Goal: Information Seeking & Learning: Learn about a topic

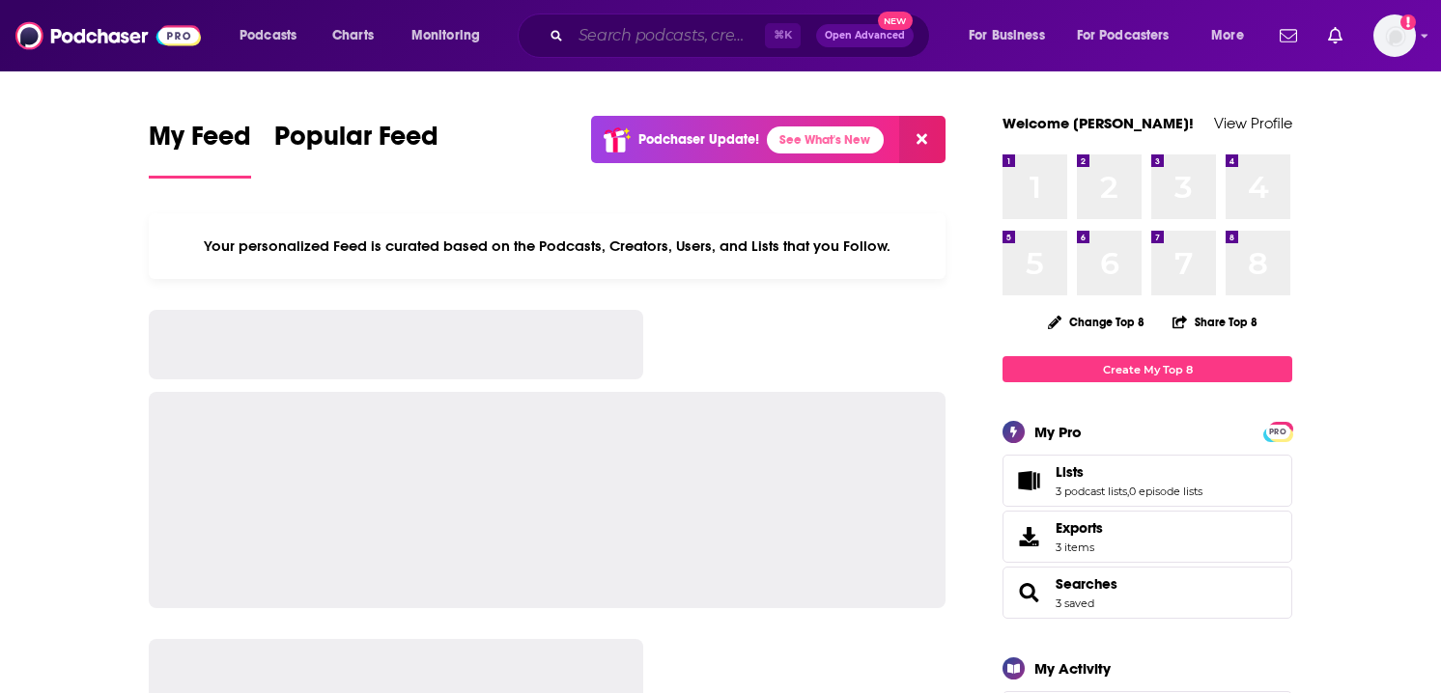
click at [711, 32] on input "Search podcasts, credits, & more..." at bounding box center [668, 35] width 194 height 31
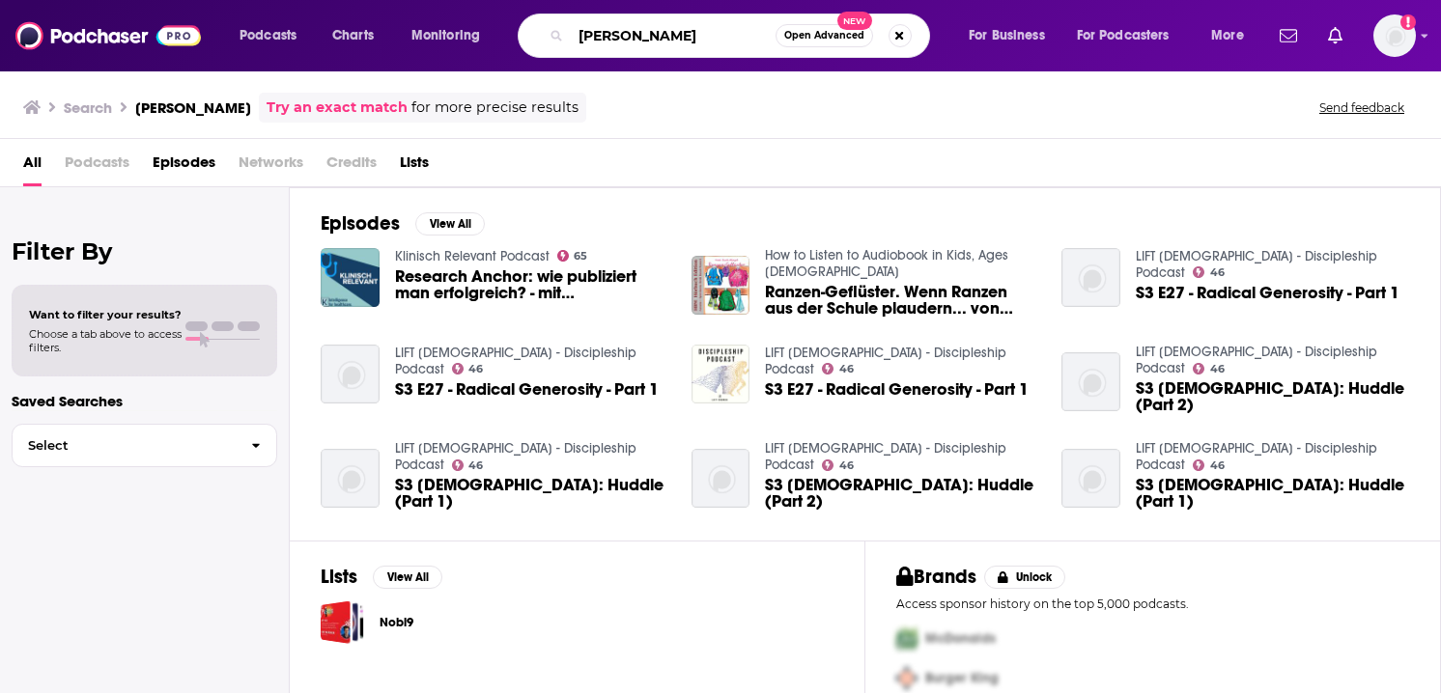
drag, startPoint x: 673, startPoint y: 44, endPoint x: 539, endPoint y: 28, distance: 135.2
click at [539, 28] on div "[PERSON_NAME] Open Advanced New" at bounding box center [724, 36] width 412 height 44
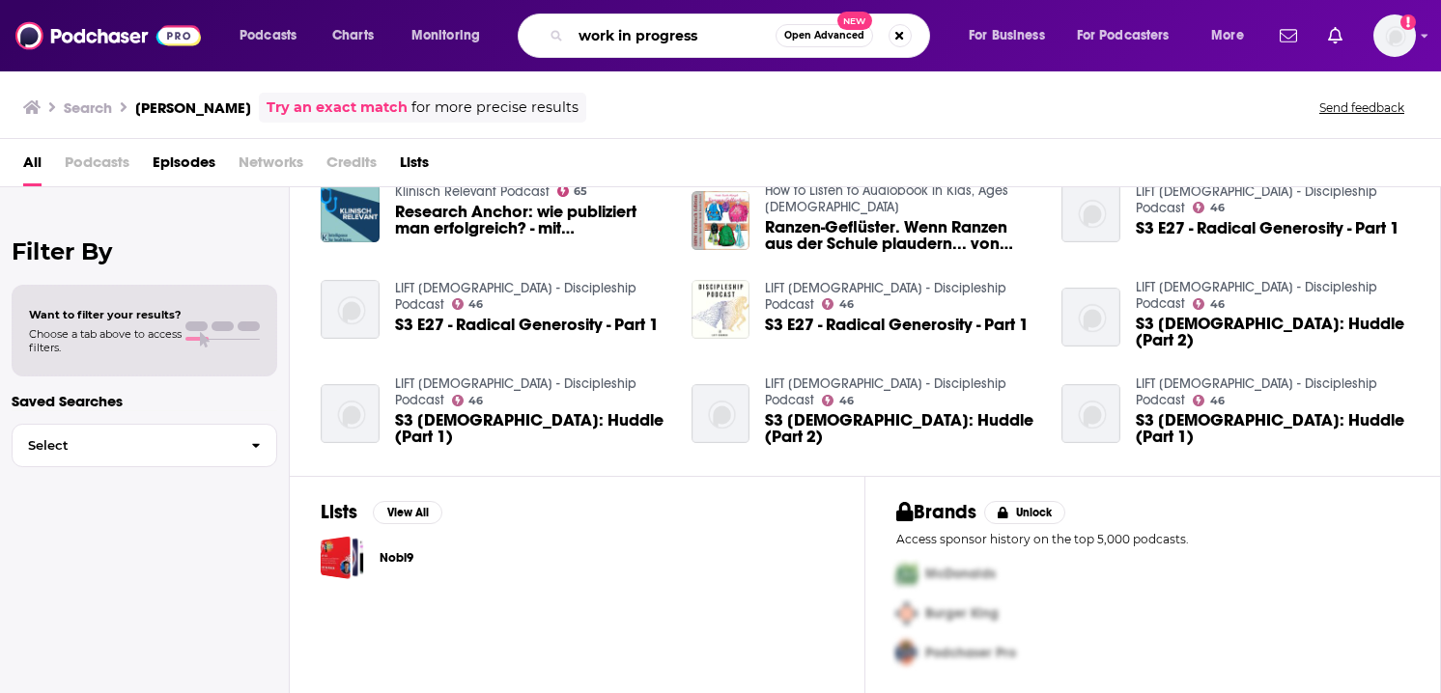
scroll to position [62, 0]
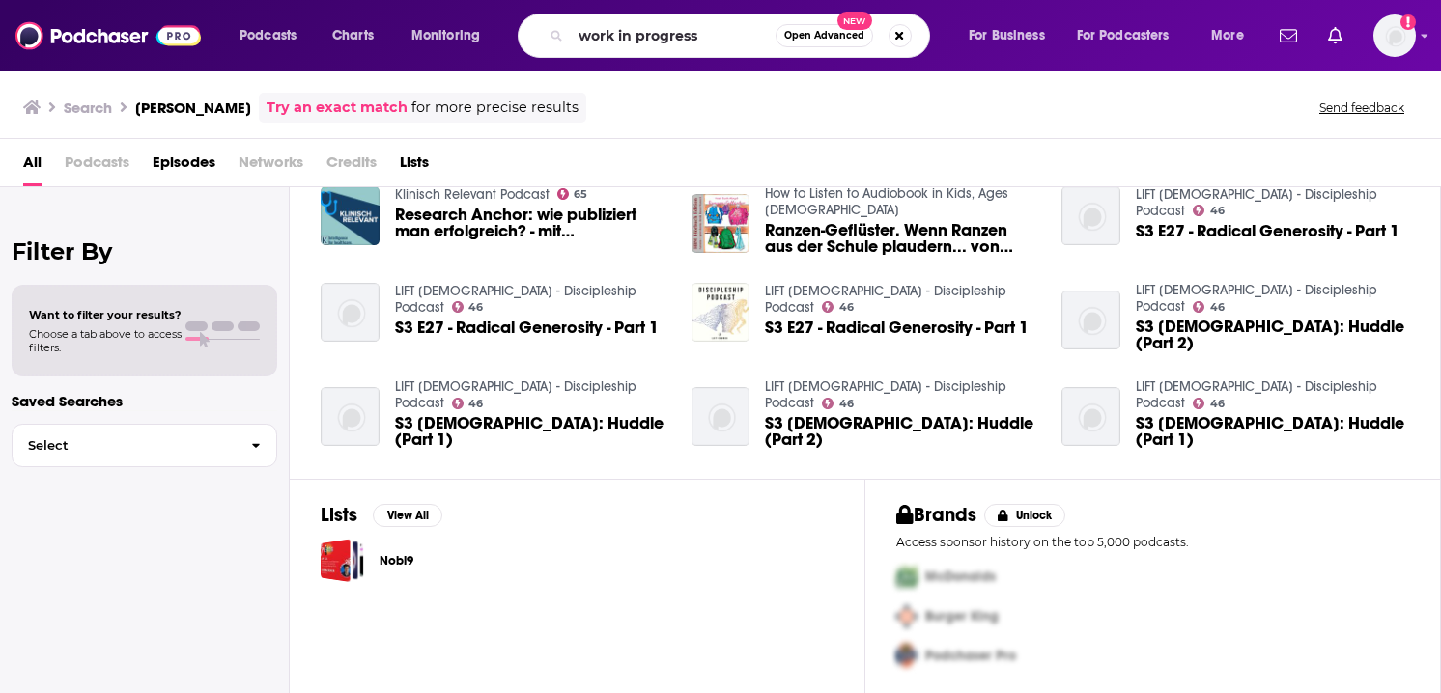
click at [99, 169] on span "Podcasts" at bounding box center [97, 167] width 65 height 40
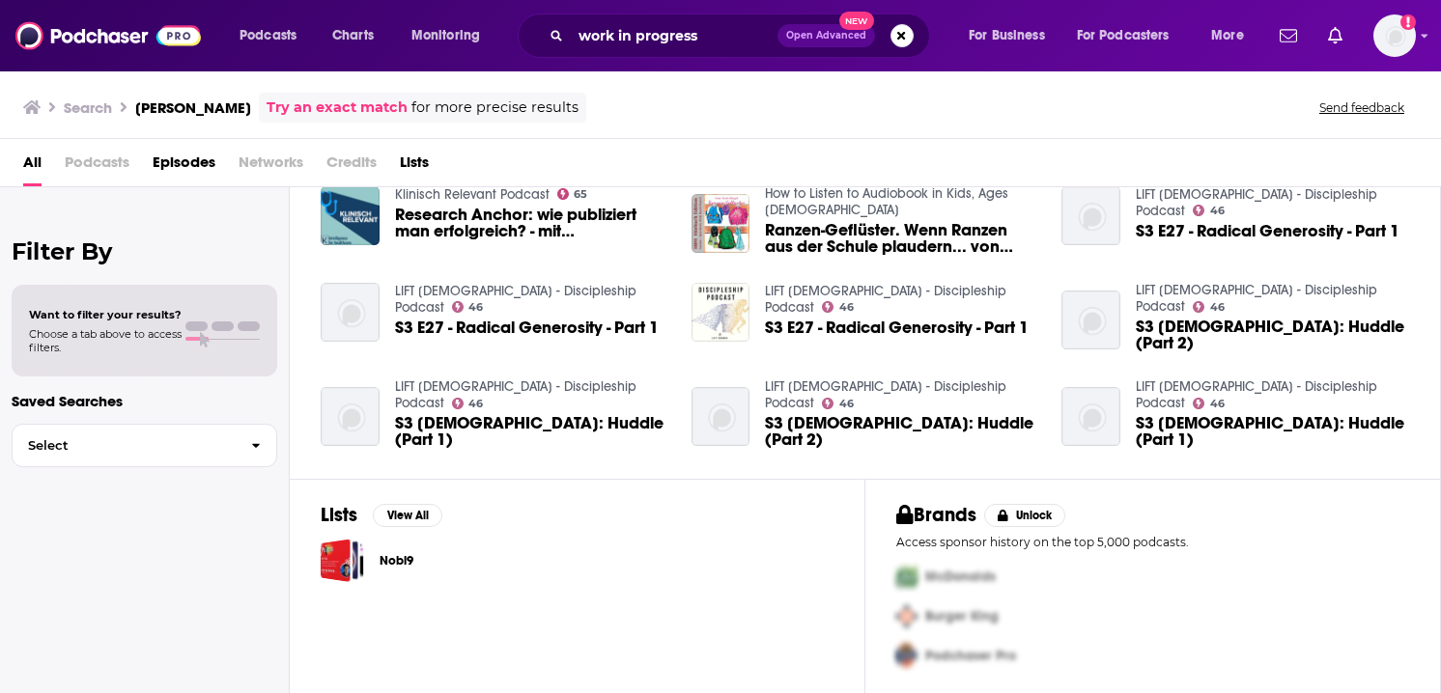
click at [91, 162] on span "Podcasts" at bounding box center [97, 167] width 65 height 40
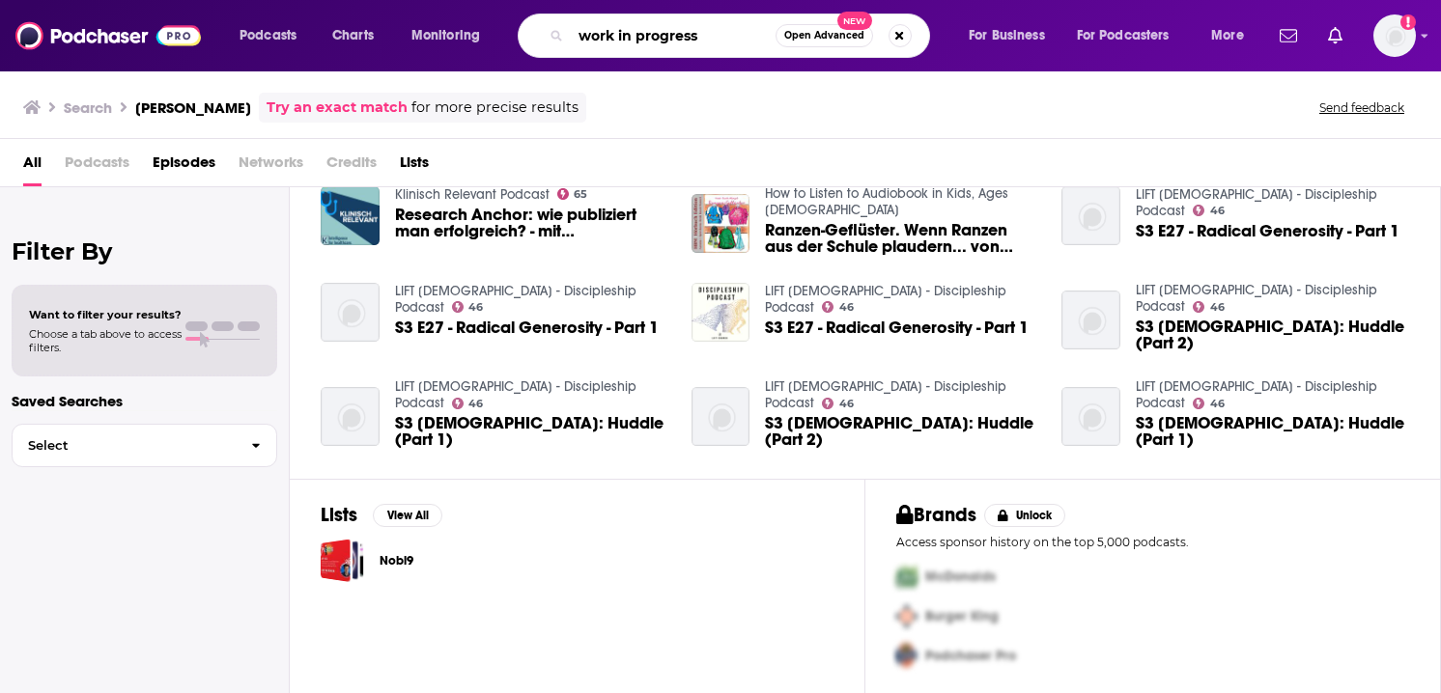
drag, startPoint x: 712, startPoint y: 37, endPoint x: 505, endPoint y: 32, distance: 206.7
click at [505, 32] on div "Podcasts Charts Monitoring work in progress Open Advanced New For Business For …" at bounding box center [744, 36] width 1036 height 44
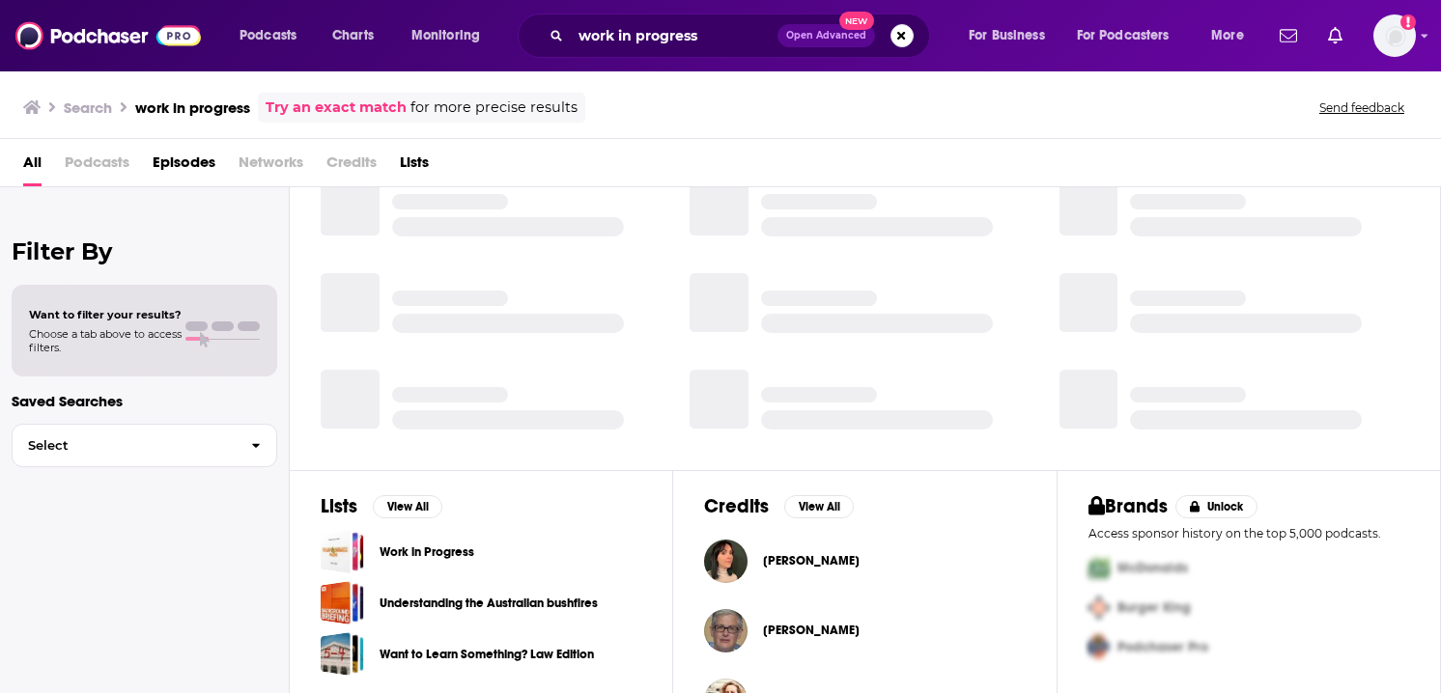
scroll to position [398, 0]
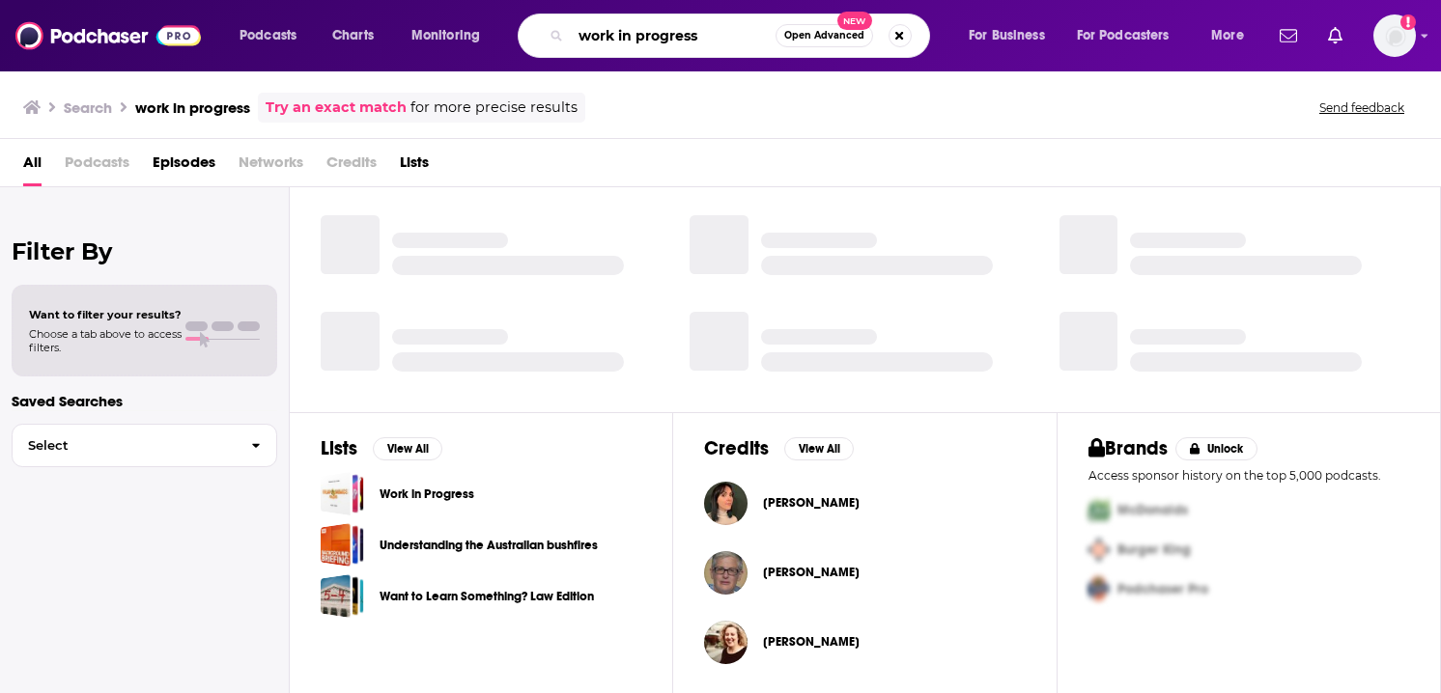
click at [719, 45] on input "work in progress" at bounding box center [673, 35] width 205 height 31
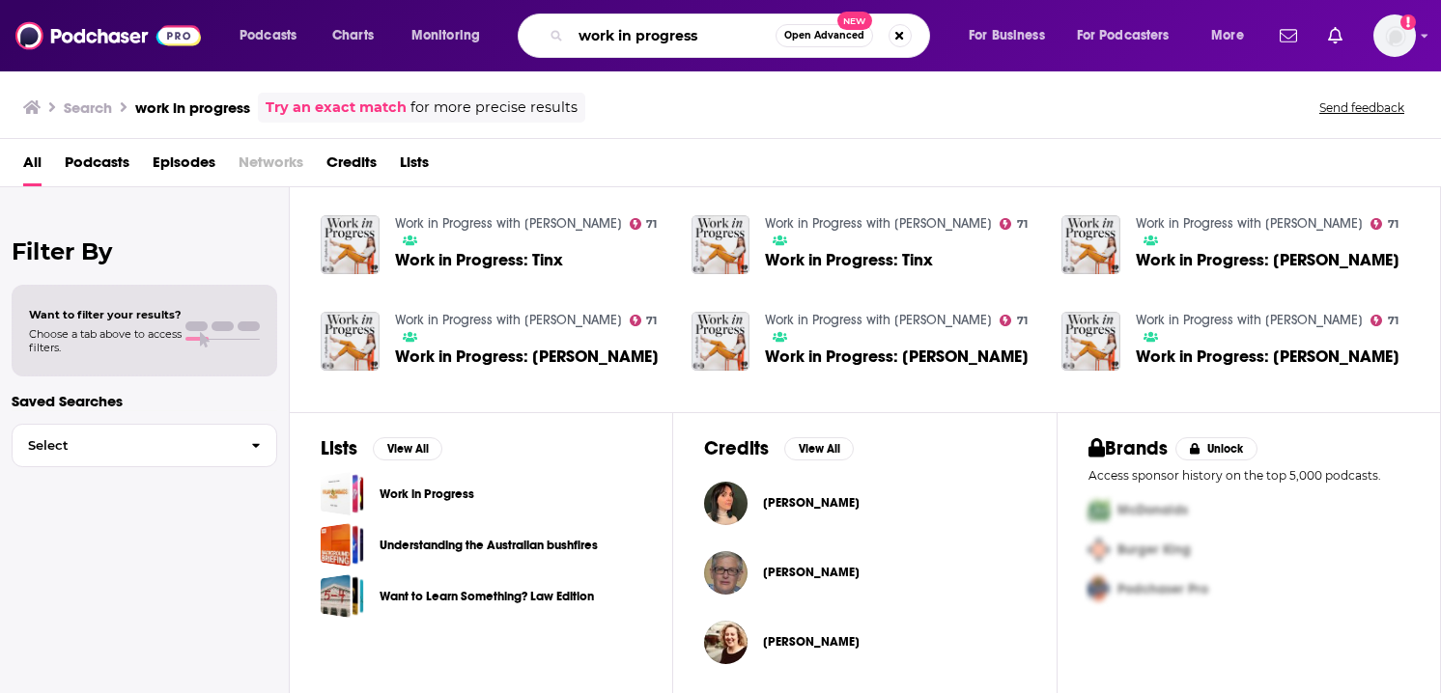
click at [714, 37] on input "work in progress" at bounding box center [673, 35] width 205 height 31
type input "work in progress with [PERSON_NAME]"
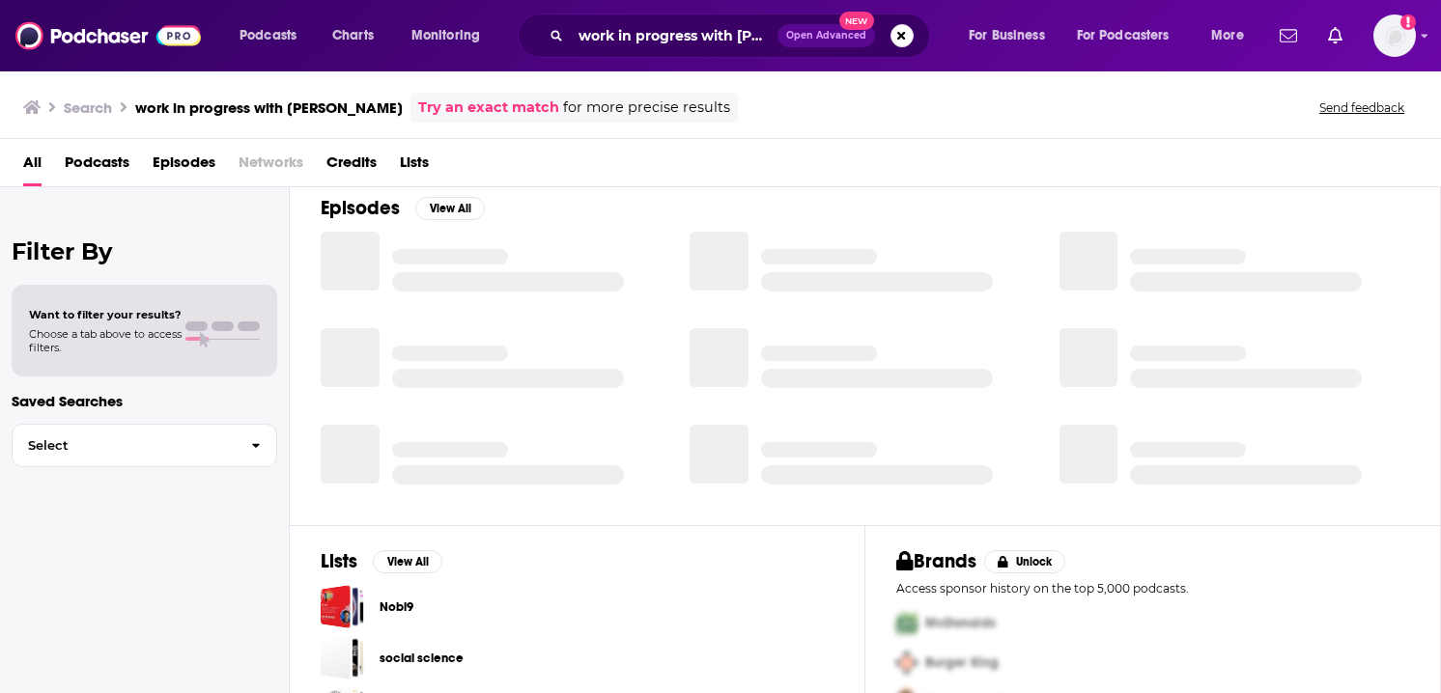
scroll to position [343, 0]
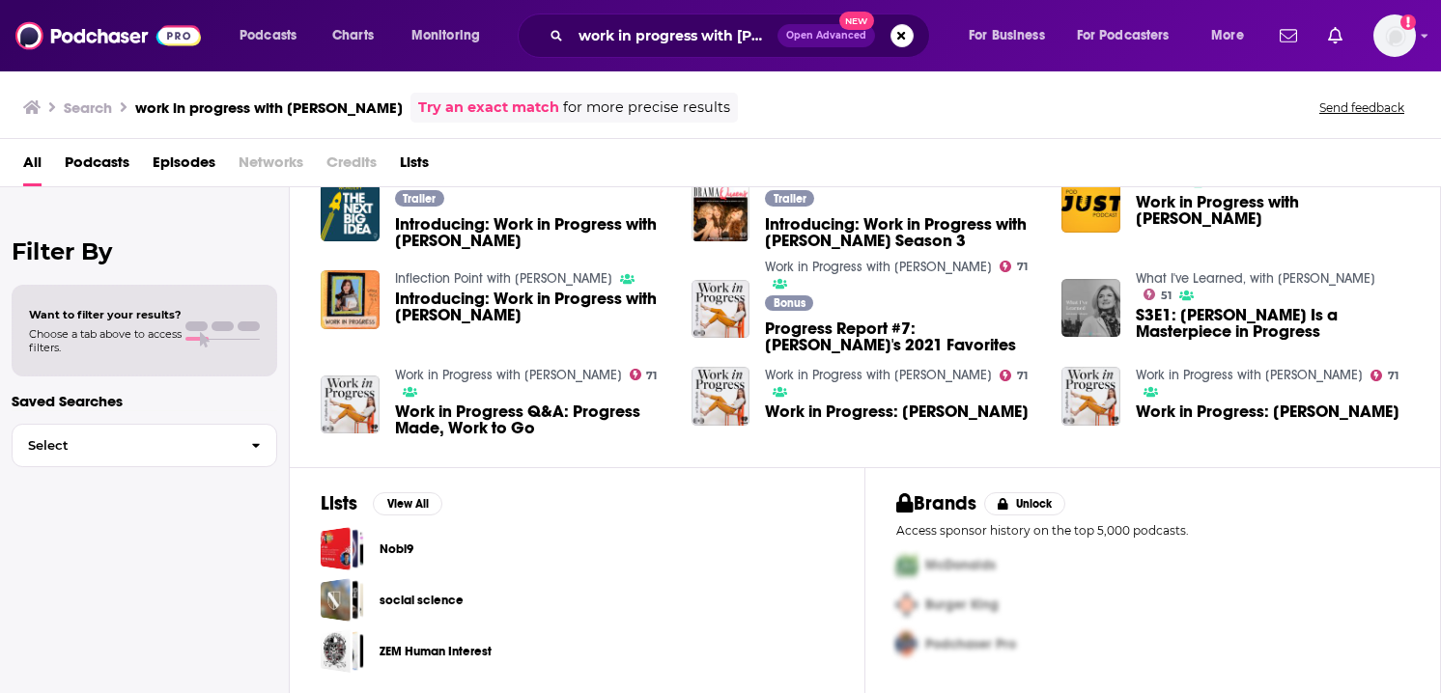
click at [90, 164] on span "Podcasts" at bounding box center [97, 167] width 65 height 40
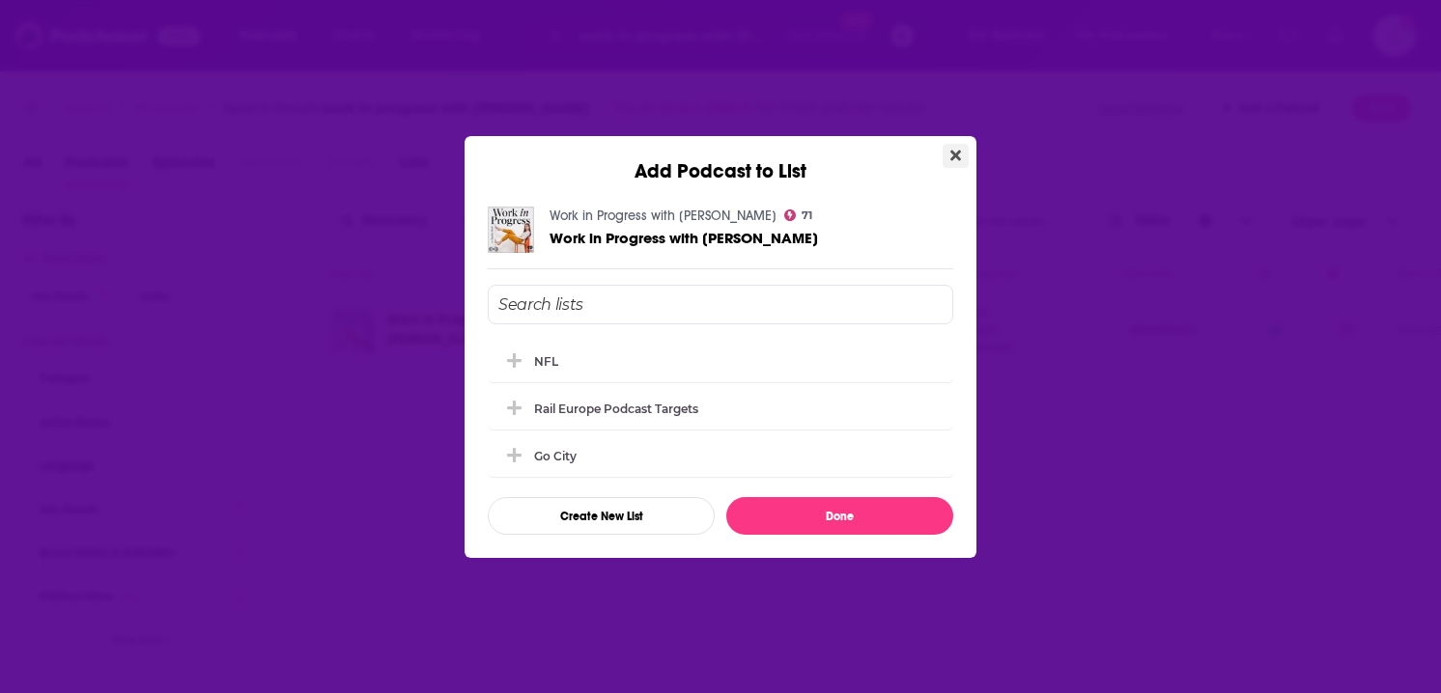
click at [960, 153] on icon "Close" at bounding box center [955, 155] width 11 height 15
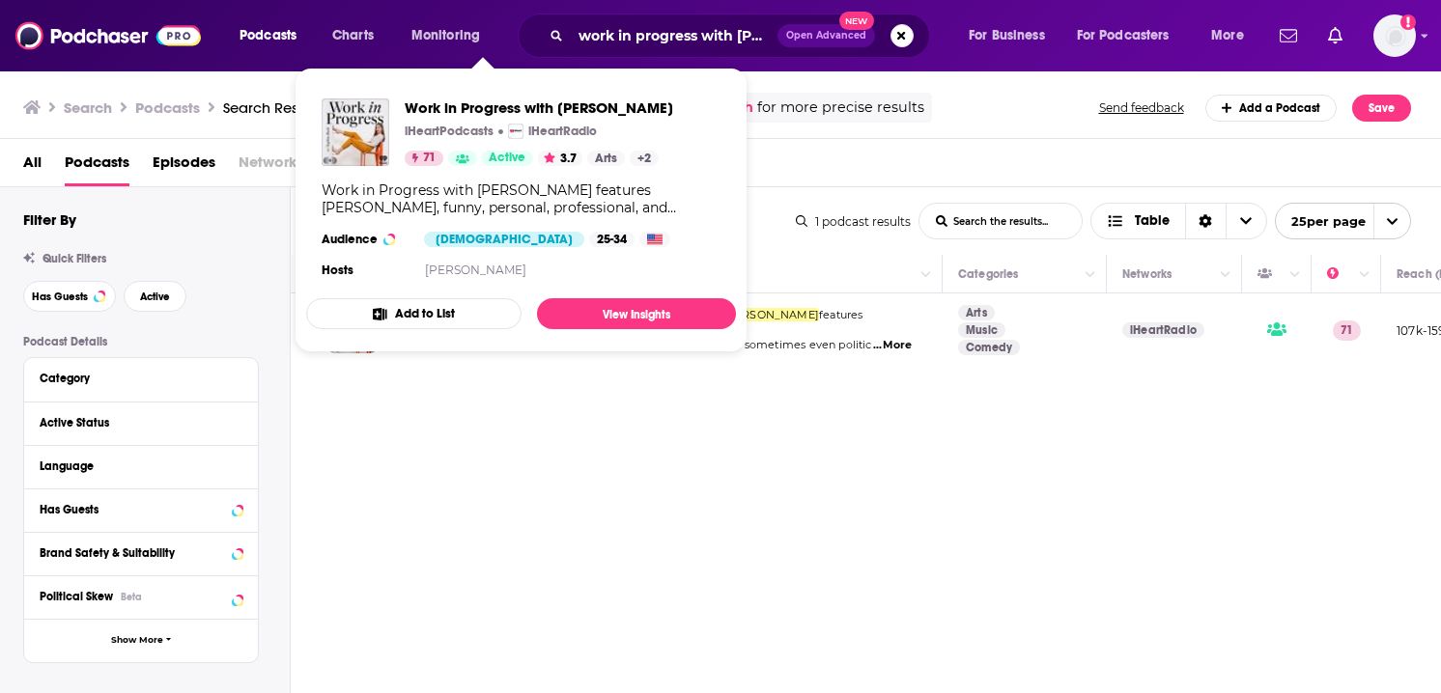
click at [424, 327] on div "Podcasts Charts Monitoring work in progress with [PERSON_NAME] Open Advanced Ne…" at bounding box center [720, 346] width 1441 height 693
click at [636, 314] on link "View Insights" at bounding box center [636, 313] width 199 height 31
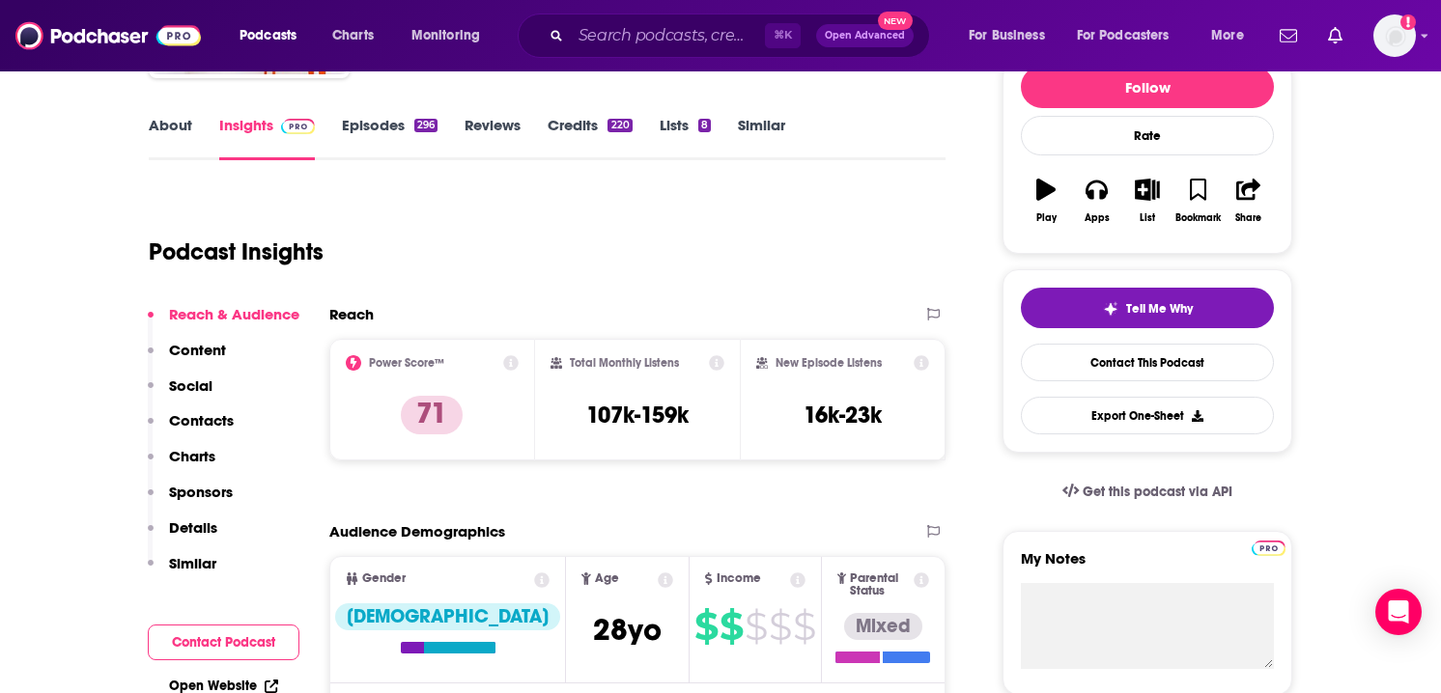
scroll to position [320, 0]
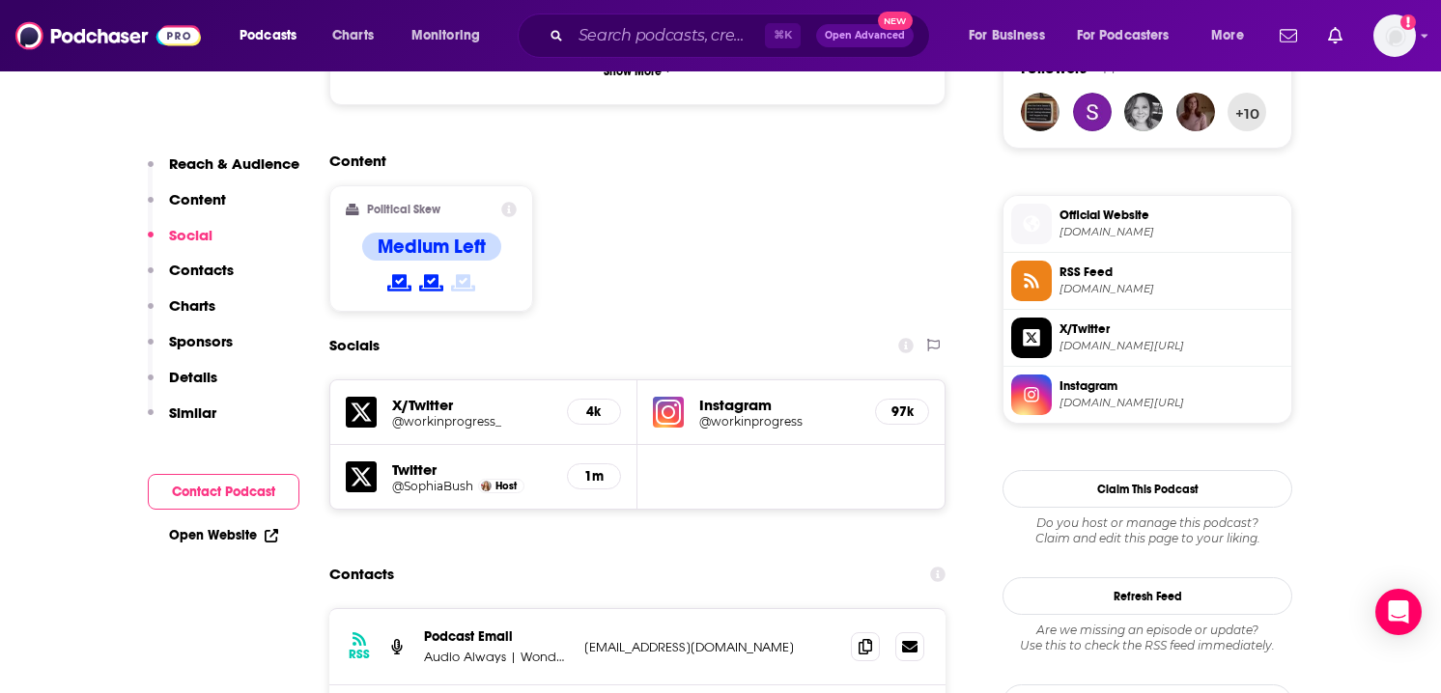
click at [212, 268] on p "Contacts" at bounding box center [201, 270] width 65 height 18
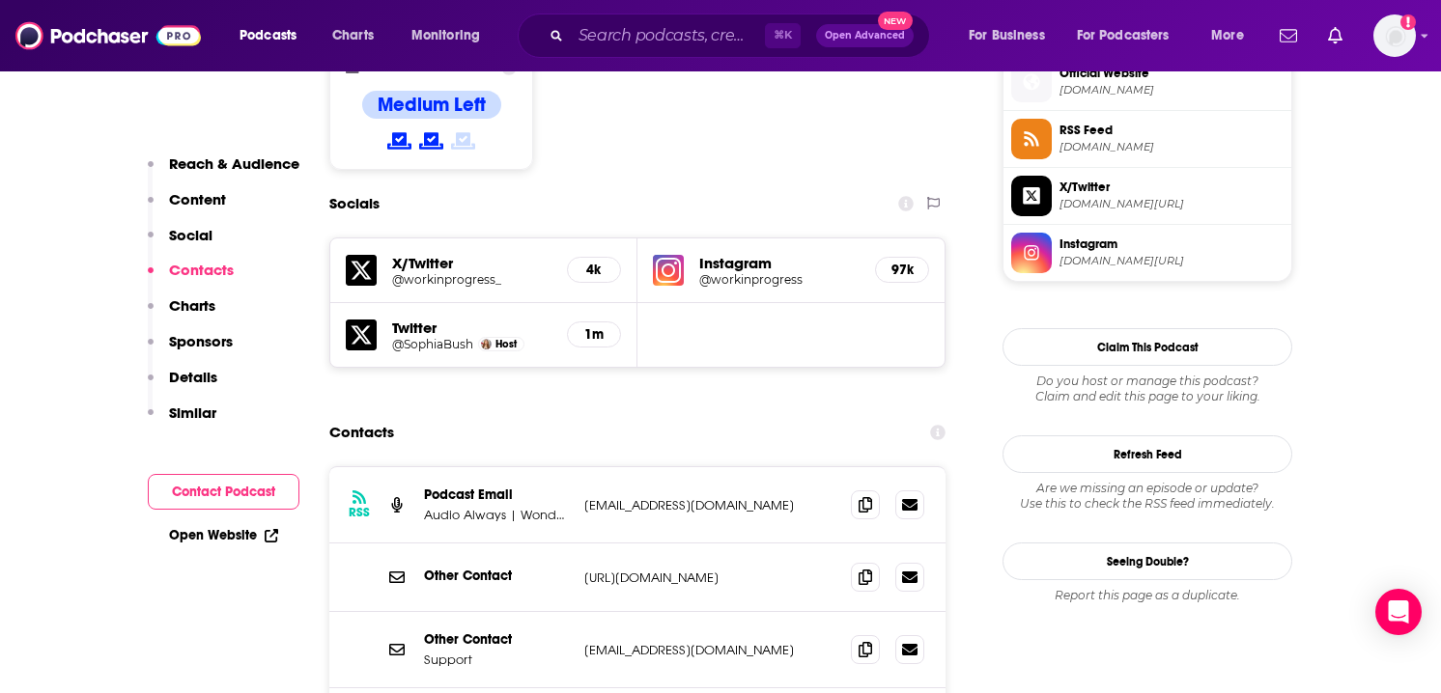
scroll to position [1611, 0]
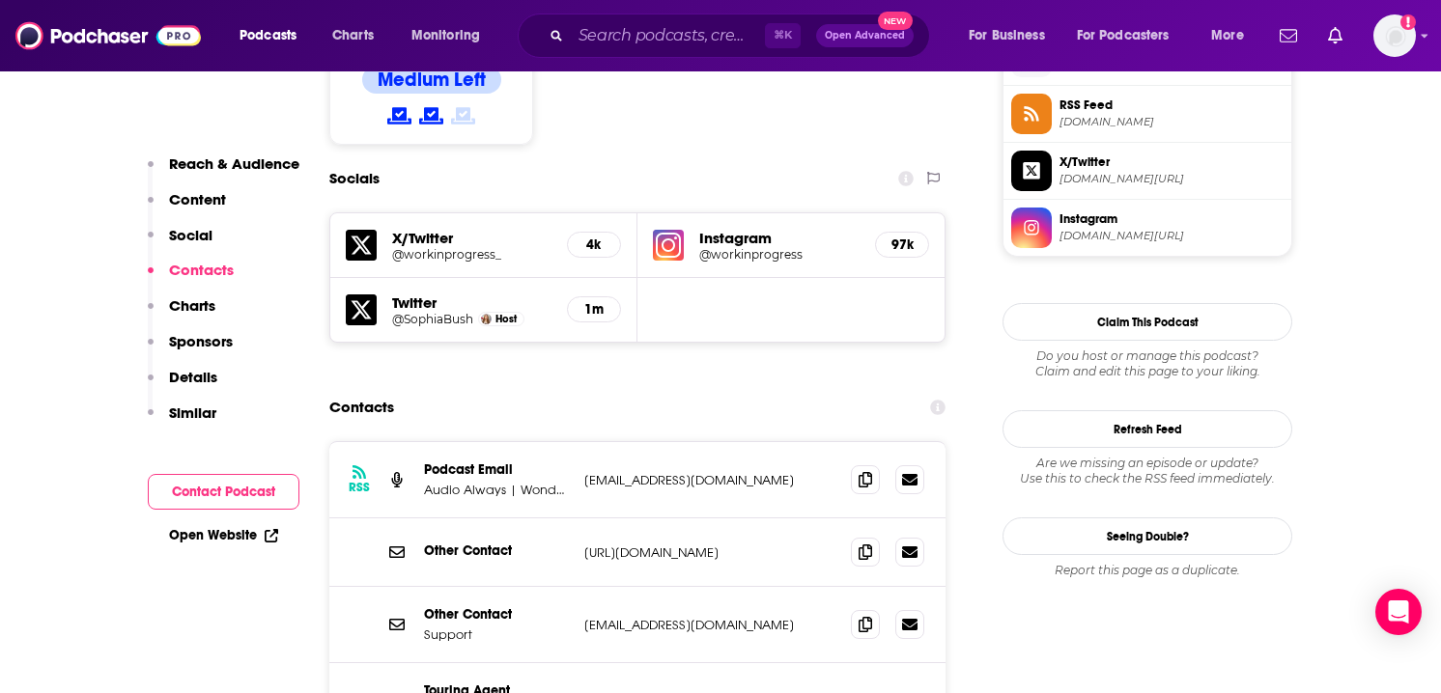
click at [191, 297] on p "Charts" at bounding box center [192, 306] width 46 height 18
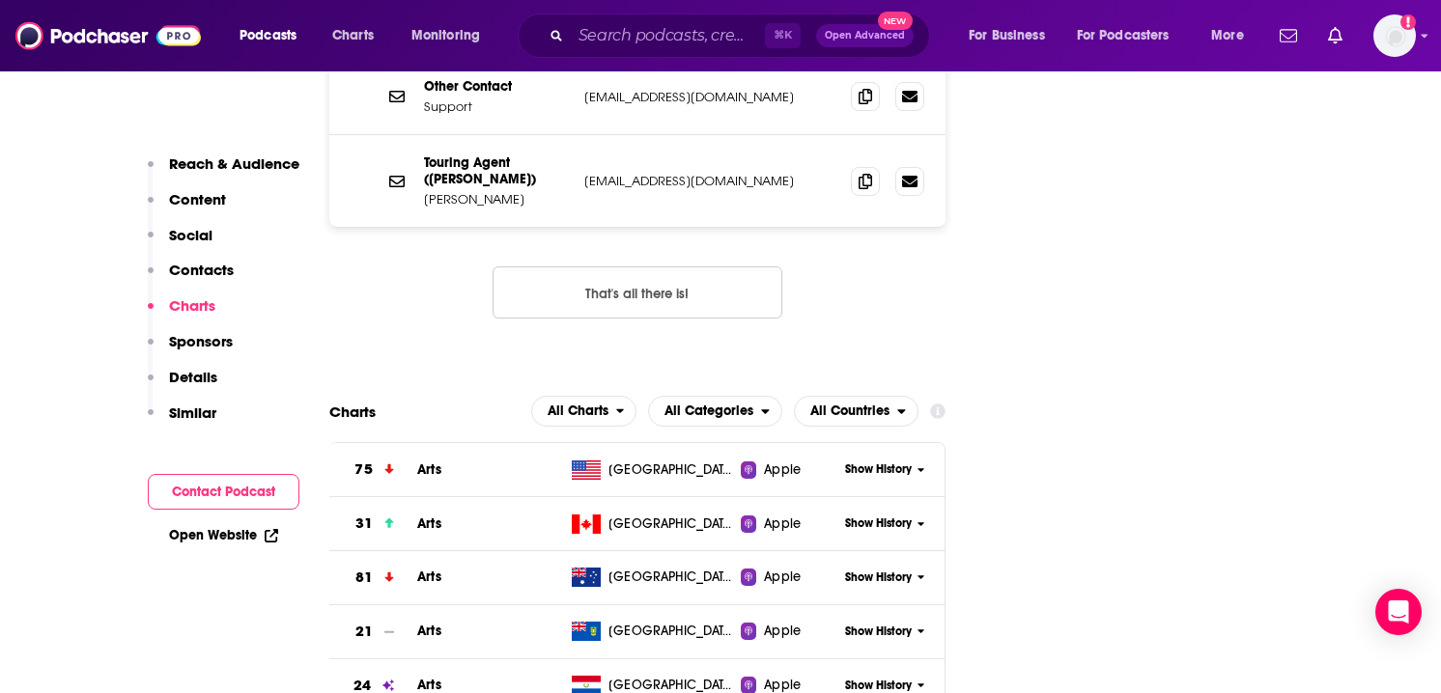
scroll to position [2146, 0]
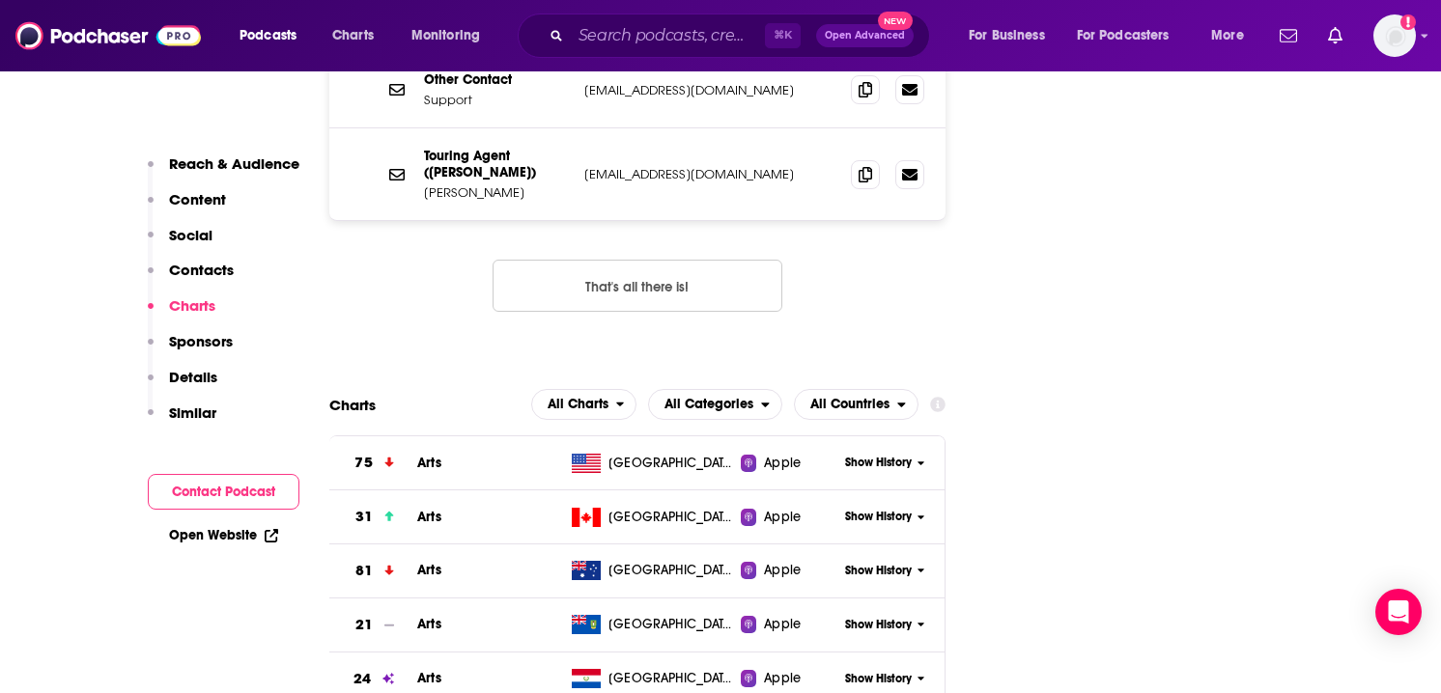
click at [179, 200] on p "Content" at bounding box center [197, 199] width 57 height 18
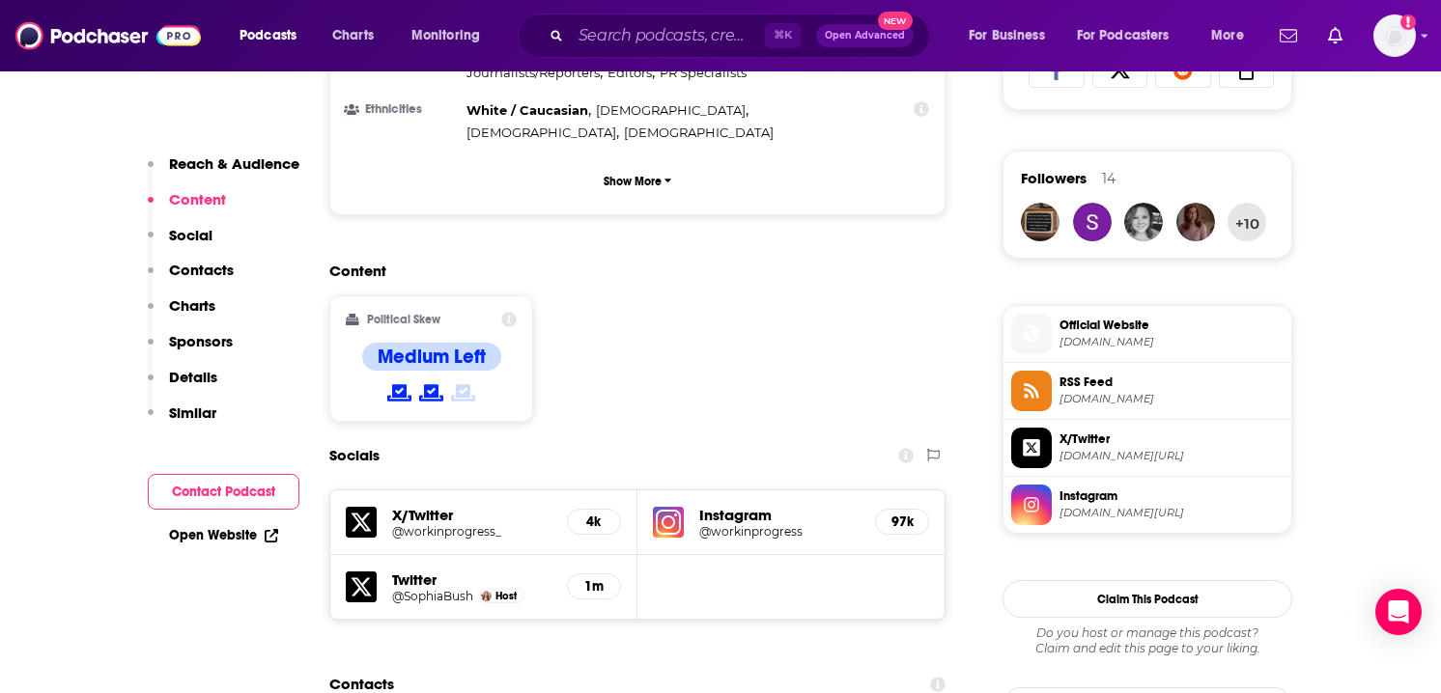
scroll to position [1206, 0]
